Goal: Information Seeking & Learning: Learn about a topic

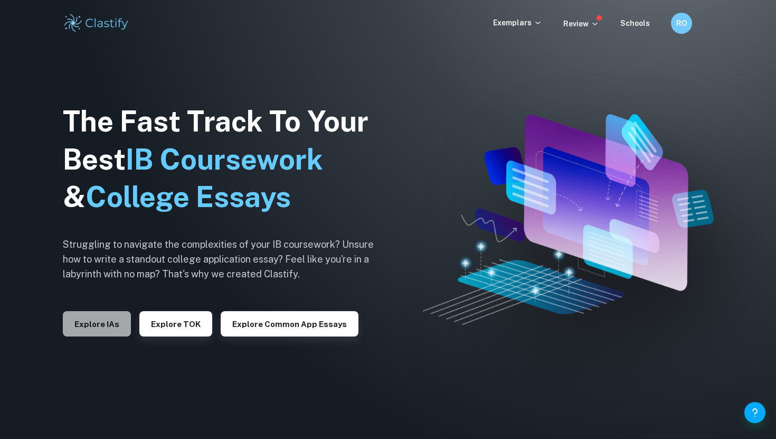
click at [115, 333] on button "Explore IAs" at bounding box center [97, 323] width 68 height 25
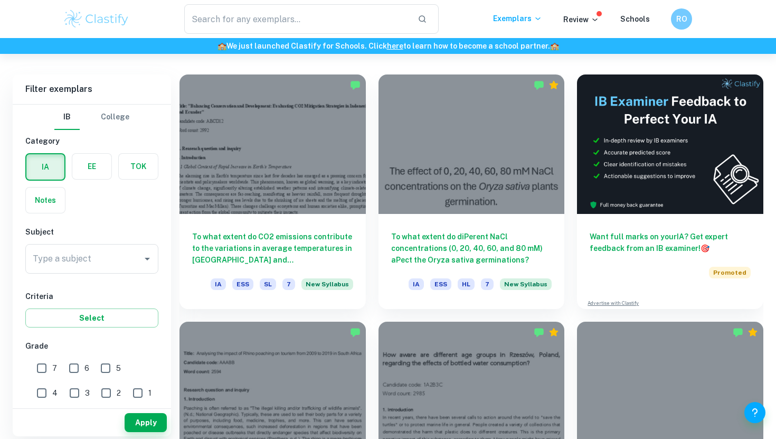
scroll to position [282, 0]
click at [148, 260] on icon "Open" at bounding box center [147, 258] width 13 height 13
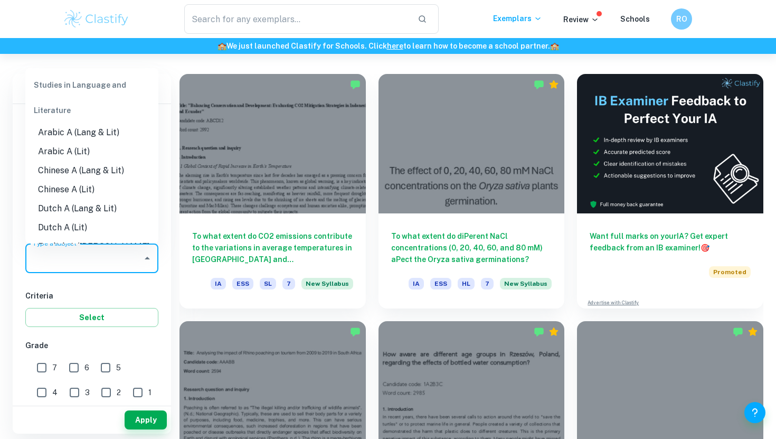
click at [148, 260] on icon "Close" at bounding box center [147, 258] width 13 height 13
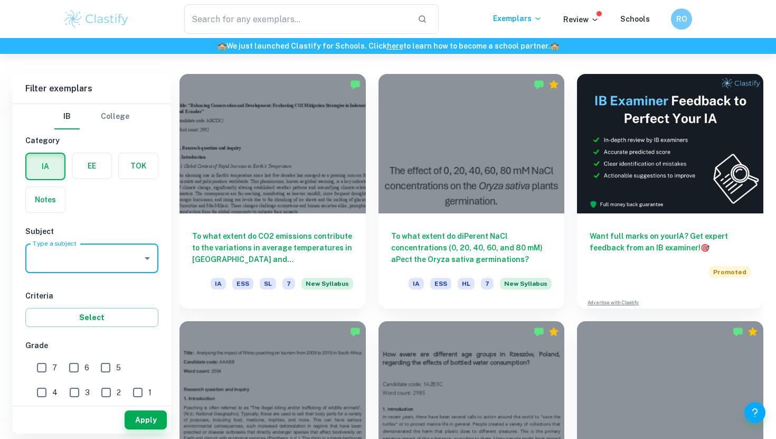
click at [99, 260] on input "Type a subject" at bounding box center [84, 258] width 108 height 20
click at [86, 333] on li "Math AA" at bounding box center [91, 331] width 133 height 19
type input "Math AA"
click at [43, 366] on input "7" at bounding box center [41, 367] width 21 height 21
checkbox input "true"
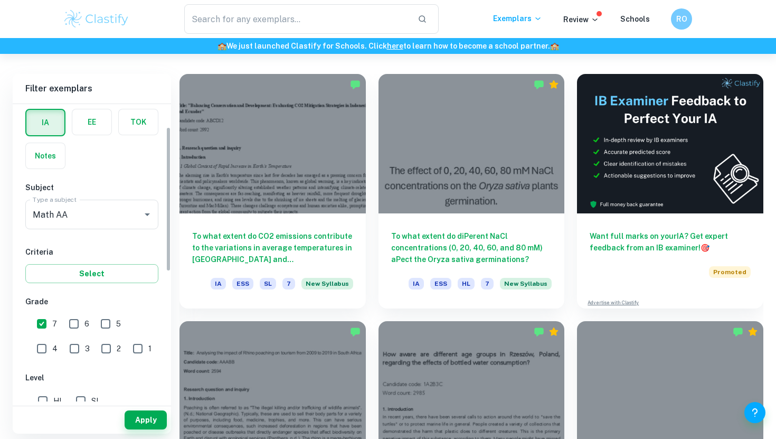
scroll to position [62, 0]
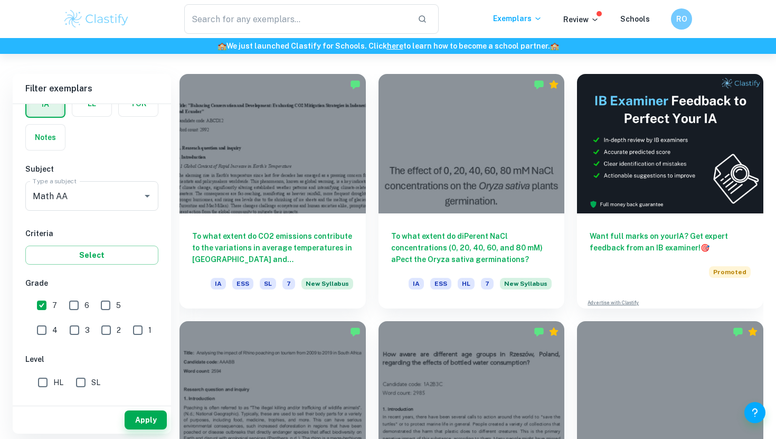
drag, startPoint x: 139, startPoint y: 412, endPoint x: 141, endPoint y: 367, distance: 45.4
click at [141, 368] on div "Filter exemplars IB College Category IA EE TOK Notes Subject Type a subject Mat…" at bounding box center [92, 254] width 158 height 360
click at [44, 385] on input "HL" at bounding box center [42, 382] width 21 height 21
checkbox input "true"
click at [146, 419] on button "Apply" at bounding box center [146, 419] width 42 height 19
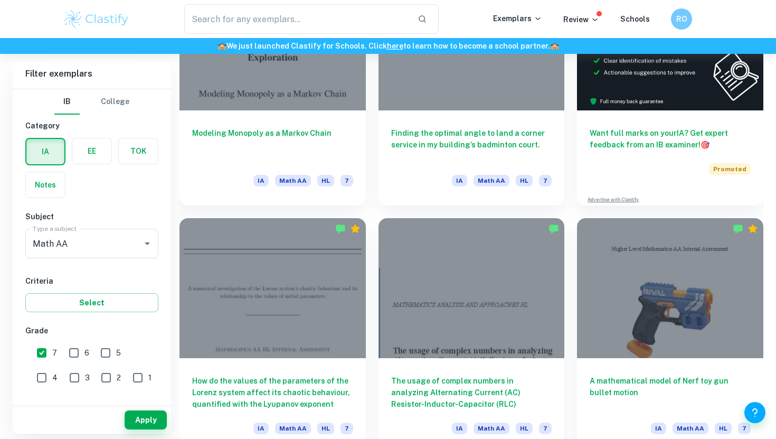
scroll to position [384, 0]
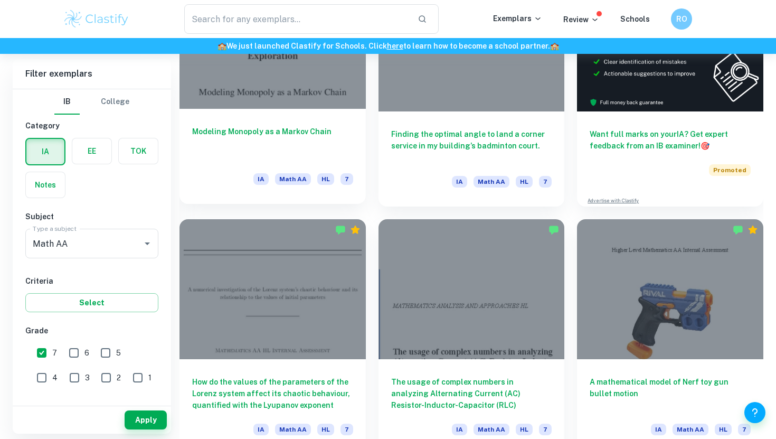
click at [290, 145] on h6 "Modeling Monopoly as a Markov Chain" at bounding box center [272, 143] width 161 height 35
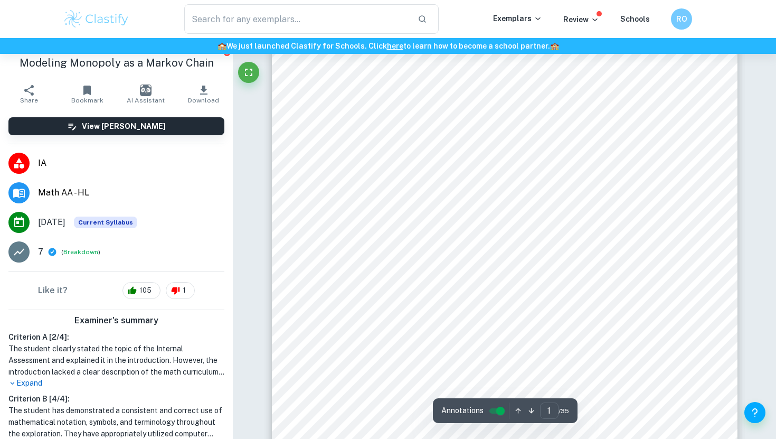
scroll to position [94, 0]
click at [26, 380] on p "Expand" at bounding box center [116, 383] width 216 height 11
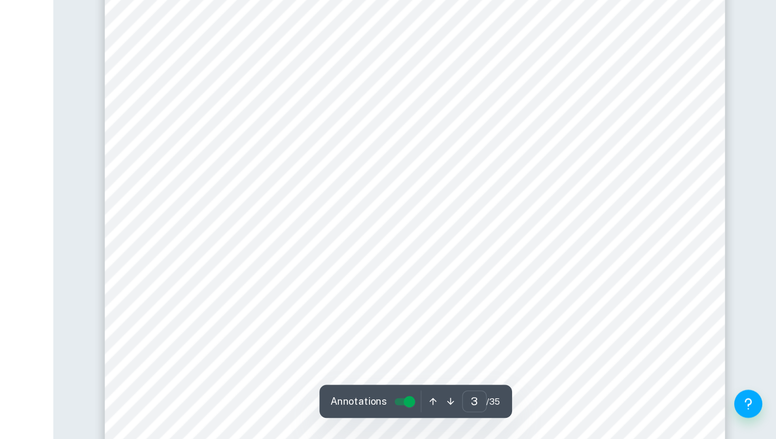
scroll to position [1276, 0]
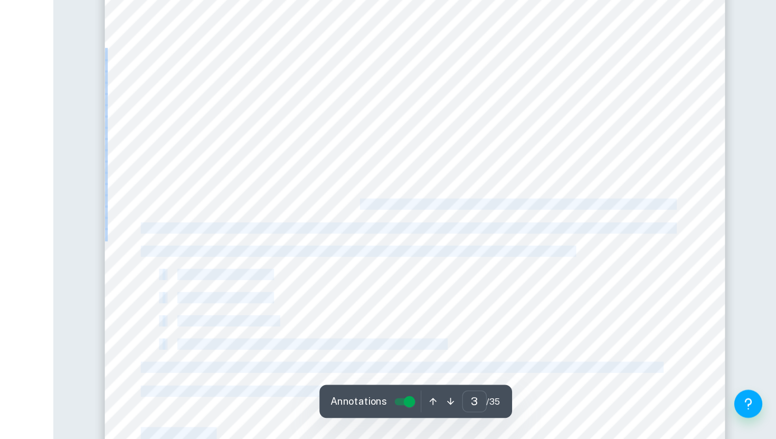
drag, startPoint x: 463, startPoint y: 262, endPoint x: 465, endPoint y: 271, distance: 9.2
click at [465, 271] on div "3 1 Introduction If you have ever played Monopoly, you9re likely familiar with …" at bounding box center [505, 380] width 466 height 603
click at [464, 266] on span "This math IA will focus on finding the optimal strategy by modeling the monopol…" at bounding box center [499, 262] width 401 height 7
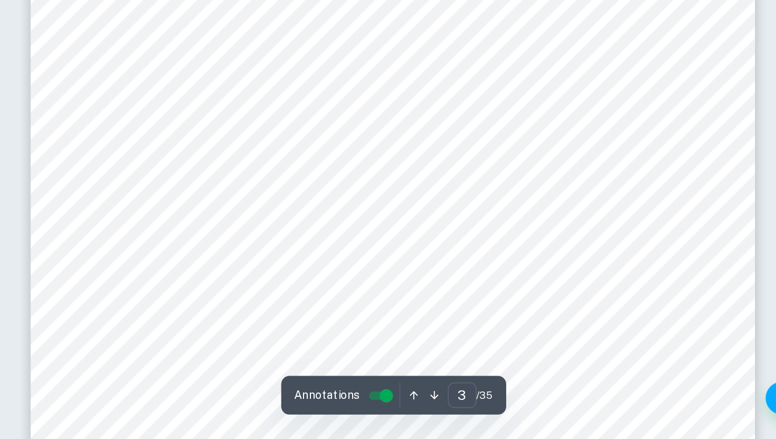
scroll to position [1354, 0]
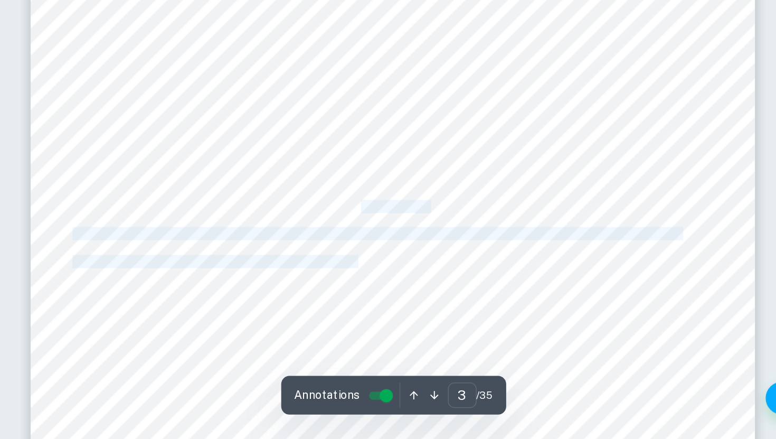
drag, startPoint x: 479, startPoint y: 264, endPoint x: 483, endPoint y: 327, distance: 62.9
click at [483, 327] on div "3 1 Introduction If you have ever played Monopoly, you9re likely familiar with …" at bounding box center [505, 302] width 466 height 603
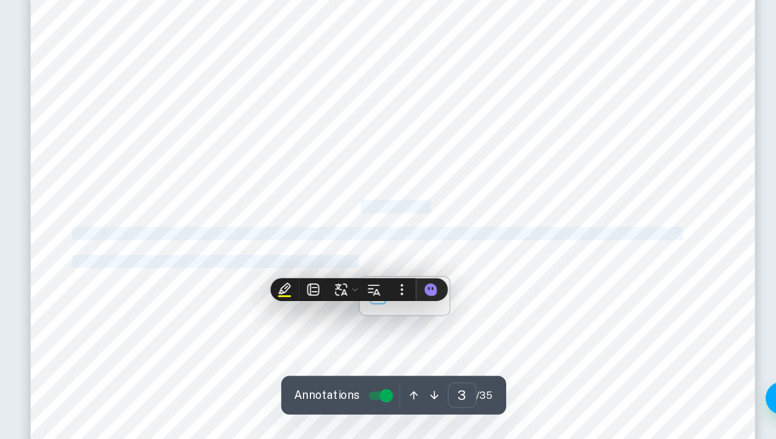
click at [478, 310] on span "These criteria will be found by finding a steady-state distribution of the Mark…" at bounding box center [494, 306] width 391 height 7
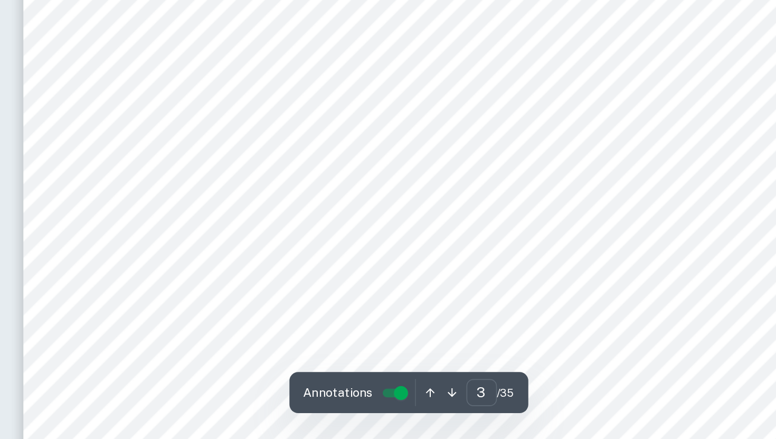
scroll to position [1456, 0]
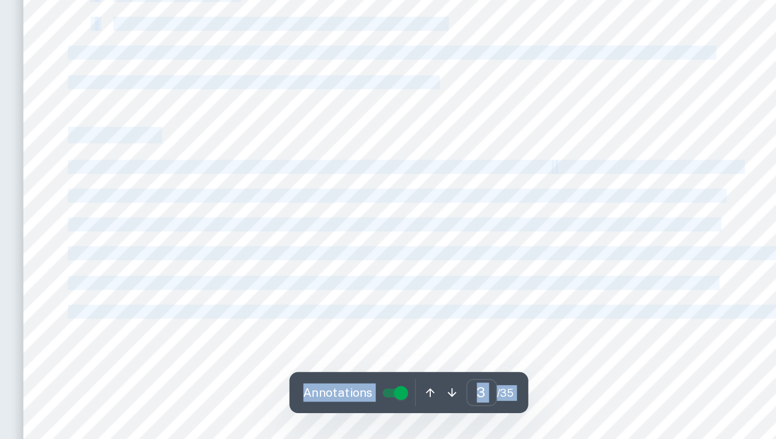
drag, startPoint x: 469, startPoint y: 275, endPoint x: 470, endPoint y: 336, distance: 61.8
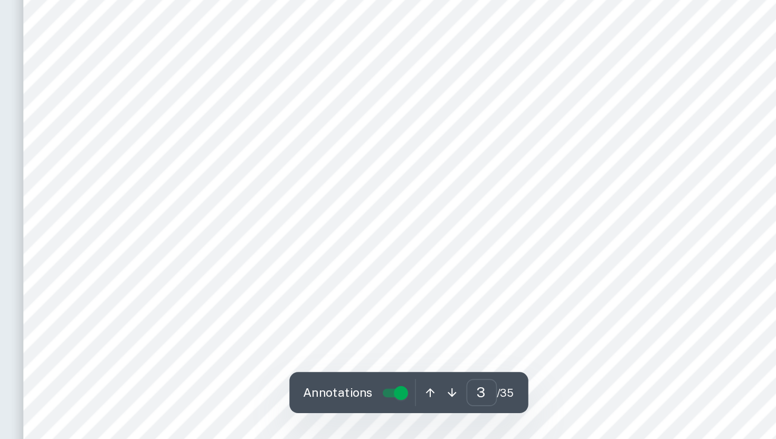
click at [465, 244] on div "3 1 Introduction If you have ever played Monopoly, you9re likely familiar with …" at bounding box center [505, 200] width 466 height 603
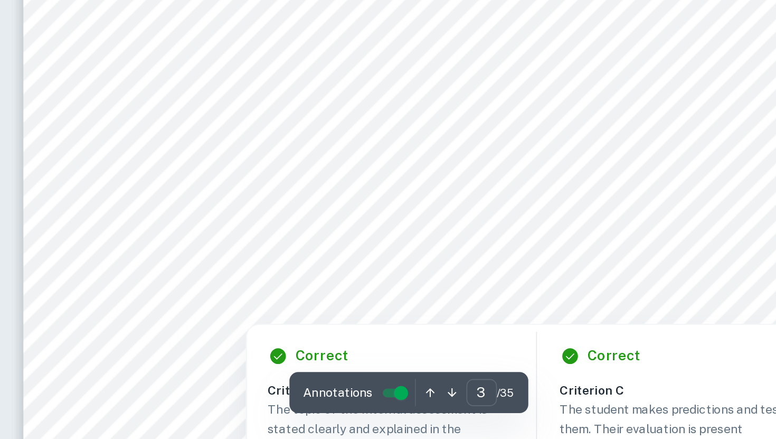
scroll to position [1498, 0]
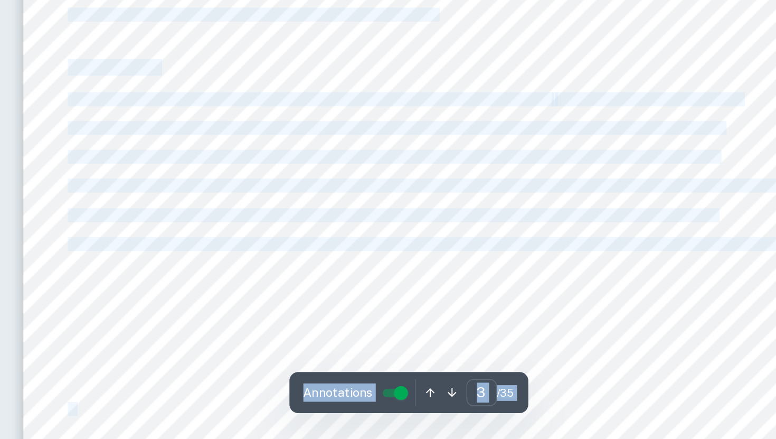
drag, startPoint x: 436, startPoint y: 272, endPoint x: 397, endPoint y: 393, distance: 127.1
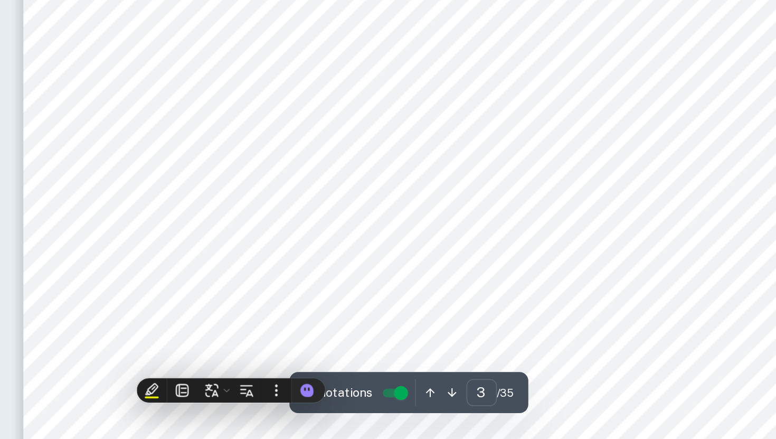
click at [397, 392] on div "3 1 Introduction If you have ever played Monopoly, you9re likely familiar with …" at bounding box center [505, 158] width 466 height 603
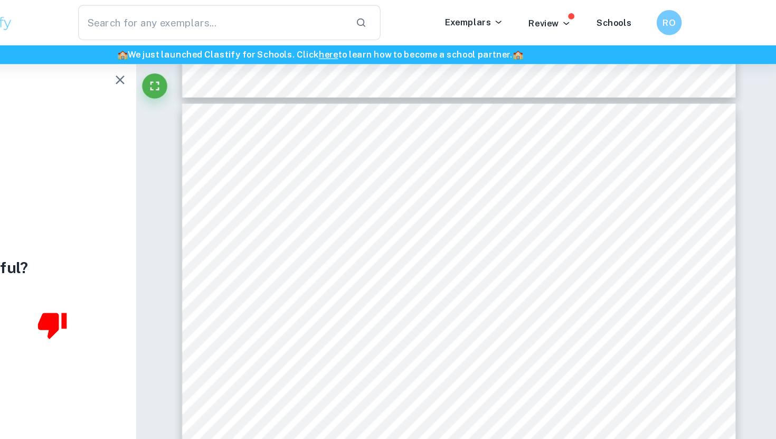
scroll to position [18265, 0]
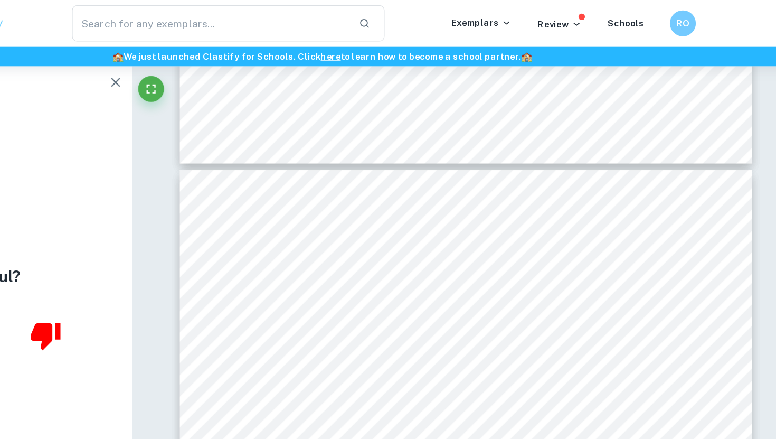
type input "29"
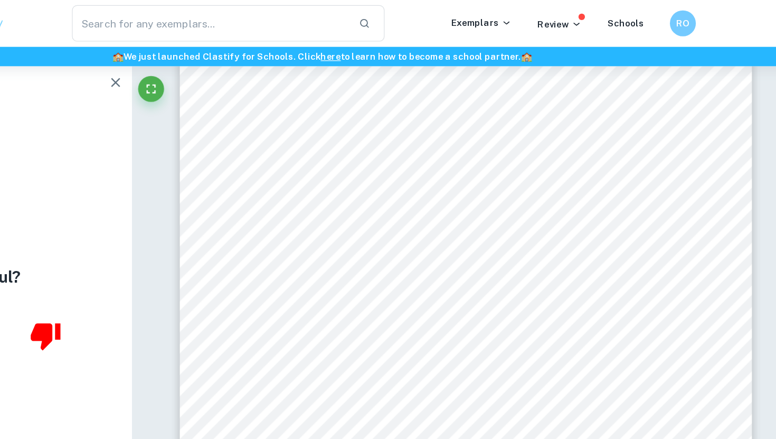
scroll to position [17183, 0]
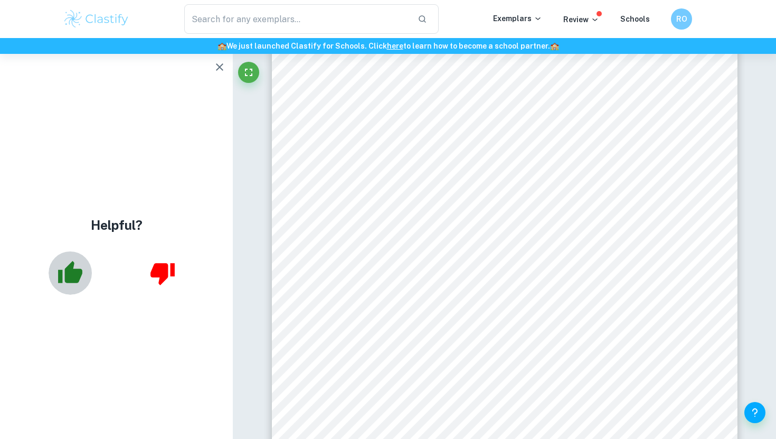
click at [74, 252] on button "button" at bounding box center [70, 272] width 43 height 43
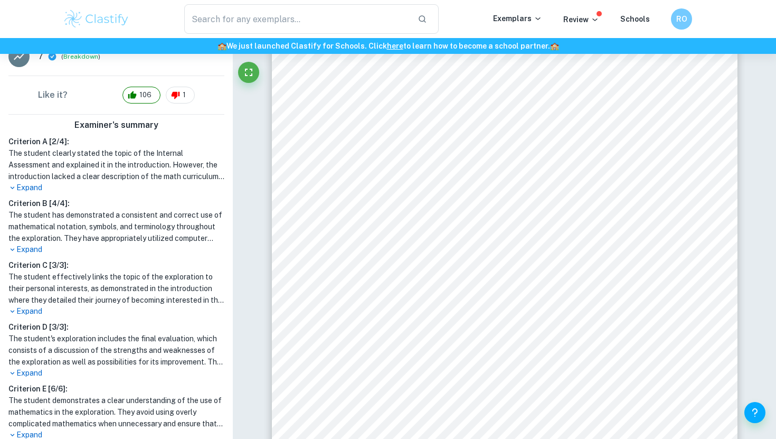
scroll to position [233, 0]
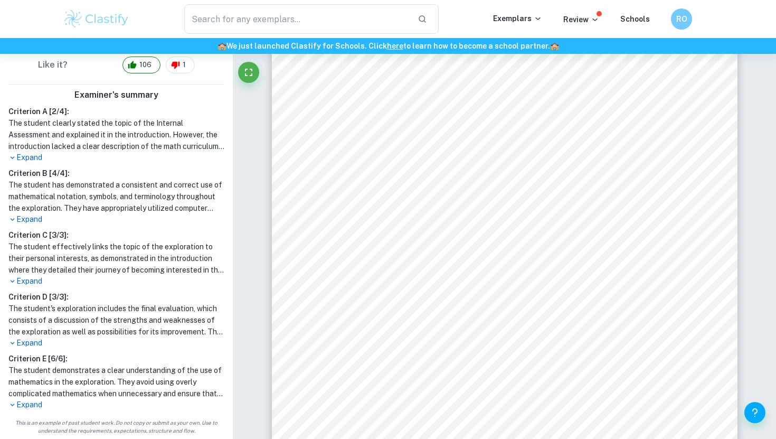
click at [31, 157] on p "Expand" at bounding box center [116, 157] width 216 height 11
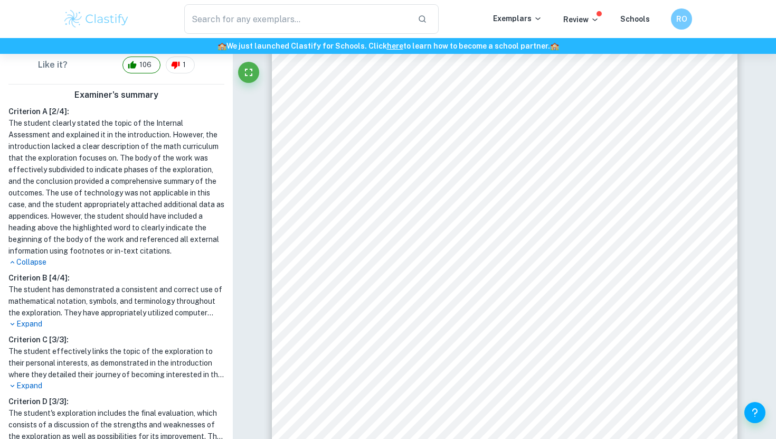
scroll to position [225, 0]
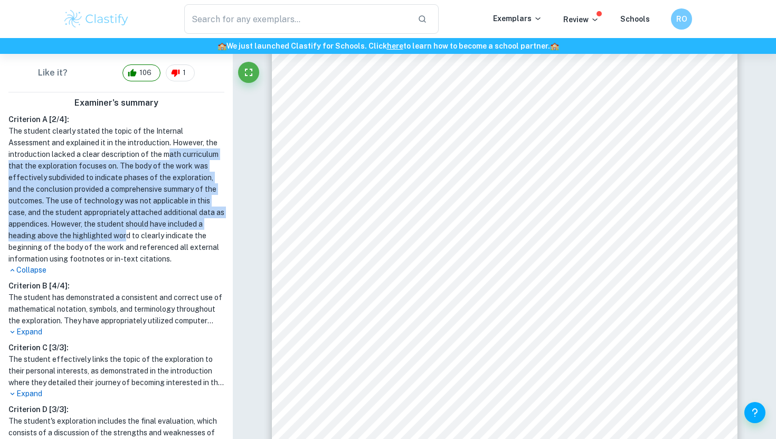
drag, startPoint x: 126, startPoint y: 149, endPoint x: 126, endPoint y: 232, distance: 83.4
click at [126, 232] on h1 "The student clearly stated the topic of the Internal Assessment and explained i…" at bounding box center [116, 194] width 216 height 139
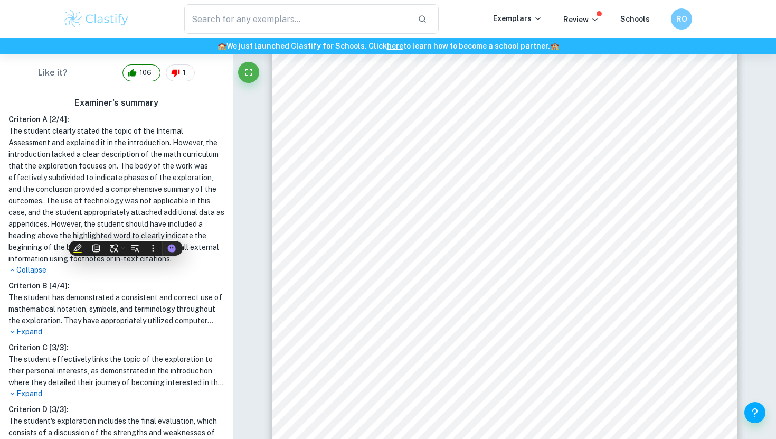
click at [110, 159] on h1 "The student clearly stated the topic of the Internal Assessment and explained i…" at bounding box center [116, 194] width 216 height 139
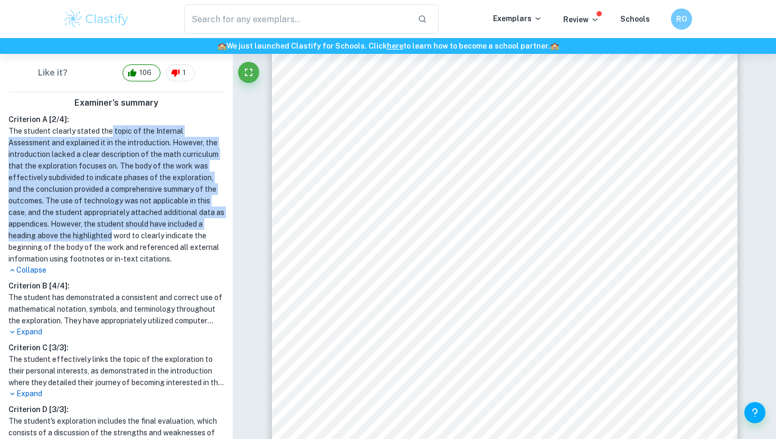
drag, startPoint x: 110, startPoint y: 127, endPoint x: 111, endPoint y: 240, distance: 113.0
click at [111, 240] on h1 "The student clearly stated the topic of the Internal Assessment and explained i…" at bounding box center [116, 194] width 216 height 139
click at [105, 174] on h1 "The student clearly stated the topic of the Internal Assessment and explained i…" at bounding box center [116, 194] width 216 height 139
drag, startPoint x: 98, startPoint y: 148, endPoint x: 98, endPoint y: 239, distance: 90.8
click at [98, 239] on h1 "The student clearly stated the topic of the Internal Assessment and explained i…" at bounding box center [116, 194] width 216 height 139
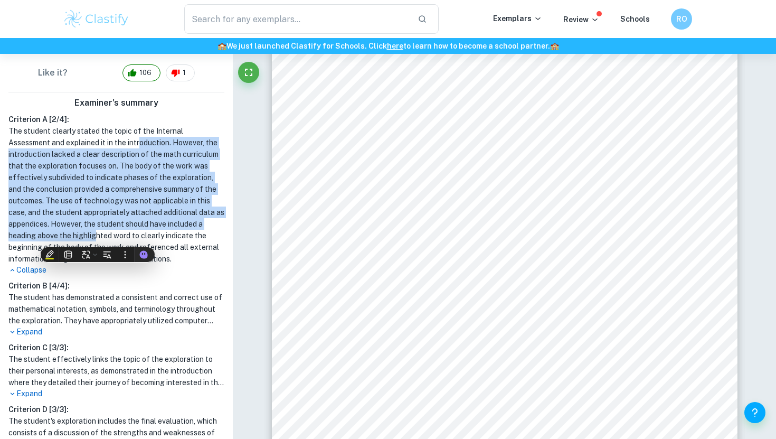
click at [71, 165] on h1 "The student clearly stated the topic of the Internal Assessment and explained i…" at bounding box center [116, 194] width 216 height 139
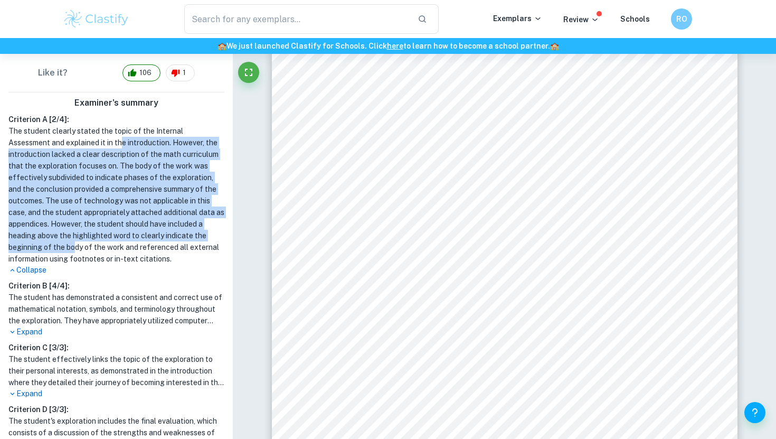
drag, startPoint x: 79, startPoint y: 142, endPoint x: 74, endPoint y: 250, distance: 108.9
click at [76, 250] on h1 "The student clearly stated the topic of the Internal Assessment and explained i…" at bounding box center [116, 194] width 216 height 139
click at [78, 200] on h1 "The student clearly stated the topic of the Internal Assessment and explained i…" at bounding box center [116, 194] width 216 height 139
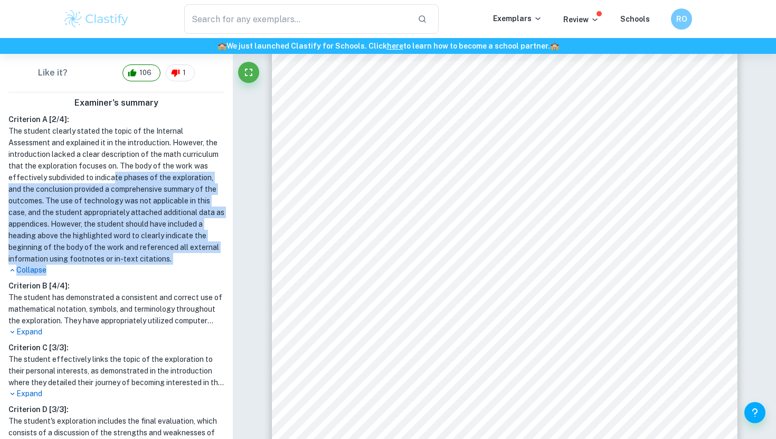
drag, startPoint x: 77, startPoint y: 175, endPoint x: 79, endPoint y: 275, distance: 99.3
click at [82, 276] on div "Criterion A [ 2 / 4 ]: The student clearly stated the topic of the Internal Ass…" at bounding box center [116, 318] width 224 height 409
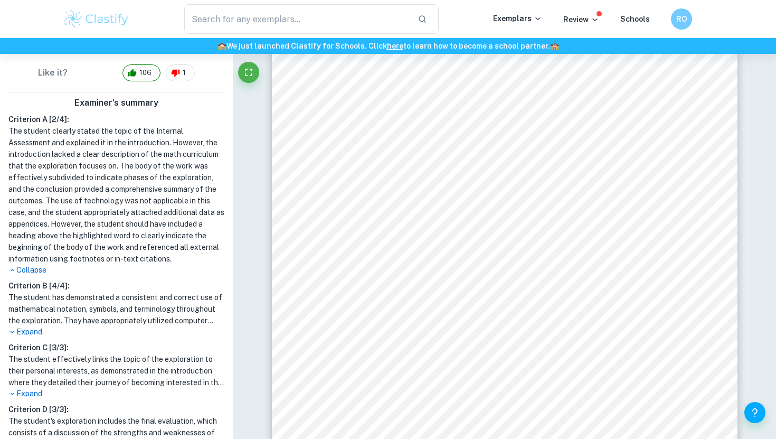
click at [76, 185] on h1 "The student clearly stated the topic of the Internal Assessment and explained i…" at bounding box center [116, 194] width 216 height 139
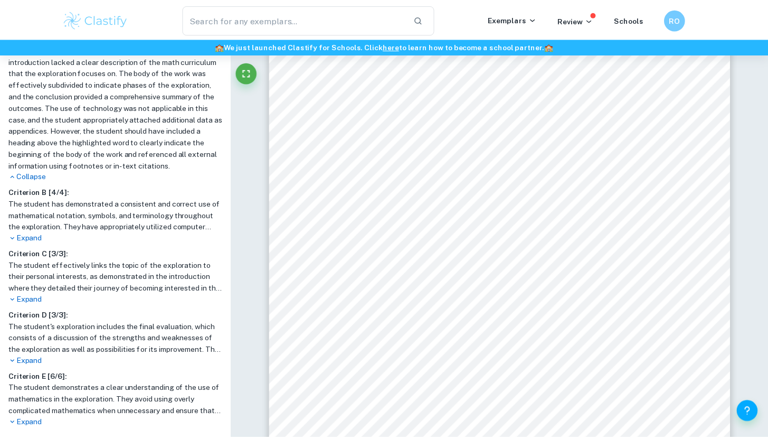
scroll to position [337, 0]
